Goal: Transaction & Acquisition: Purchase product/service

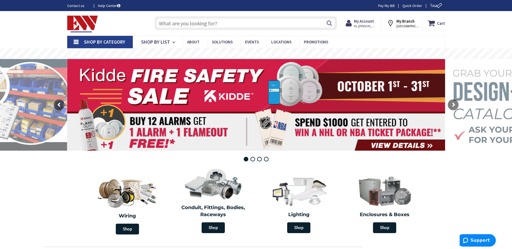
click at [173, 24] on input "text" at bounding box center [246, 22] width 182 height 13
click at [187, 23] on input "text" at bounding box center [246, 22] width 182 height 13
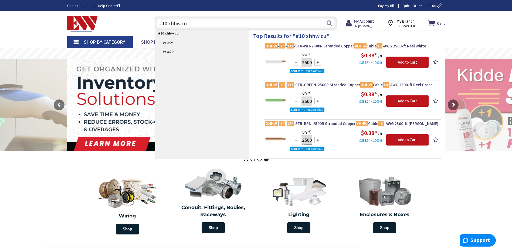
click at [166, 22] on input "#10 xhhw cu" at bounding box center [246, 22] width 182 height 13
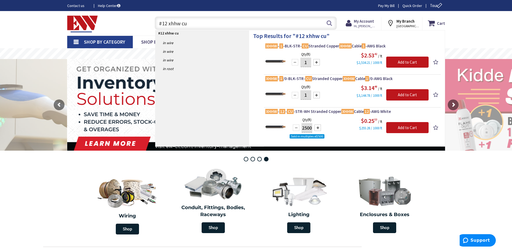
click at [163, 24] on input "#12 xhhw cu" at bounding box center [246, 22] width 182 height 13
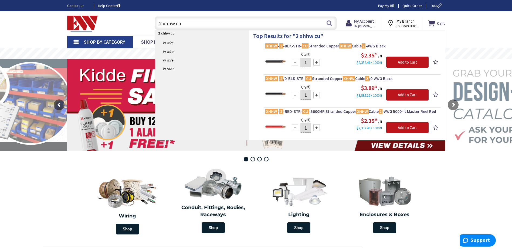
type input "2 xhhw cu"
drag, startPoint x: 160, startPoint y: 23, endPoint x: 160, endPoint y: 27, distance: 4.3
click at [161, 25] on input "2 xhhw cu" at bounding box center [246, 22] width 182 height 13
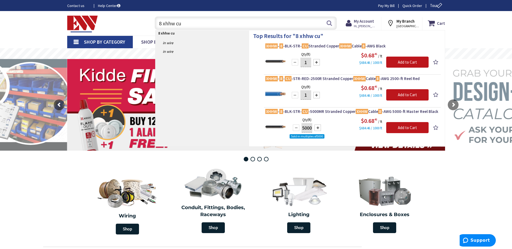
type input "8 xhhw cu"
